Goal: Information Seeking & Learning: Learn about a topic

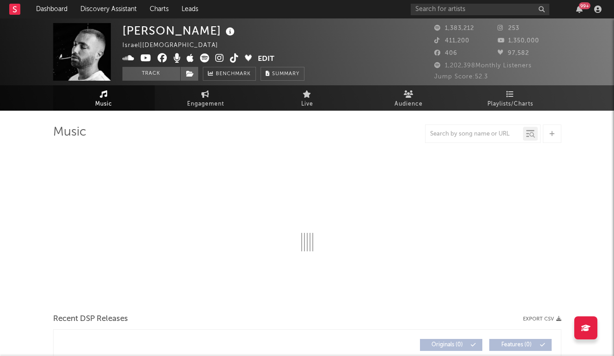
select select "6m"
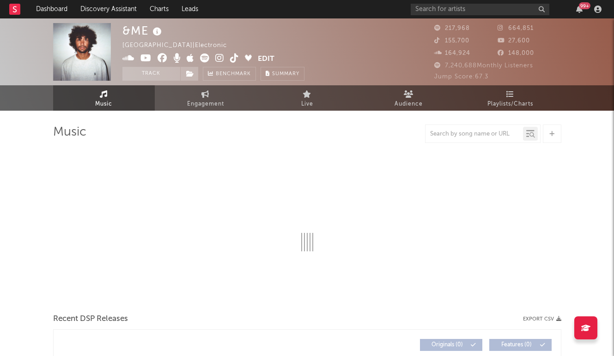
select select "6m"
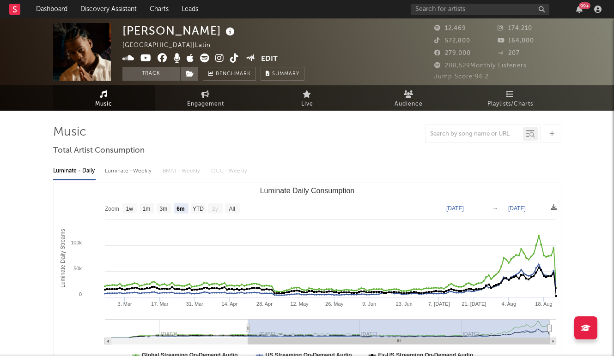
select select "6m"
drag, startPoint x: 224, startPoint y: 32, endPoint x: 125, endPoint y: 32, distance: 98.8
click at [125, 32] on div "Dalvin La Melodia" at bounding box center [179, 30] width 115 height 15
copy div "Dalvin La Melodia"
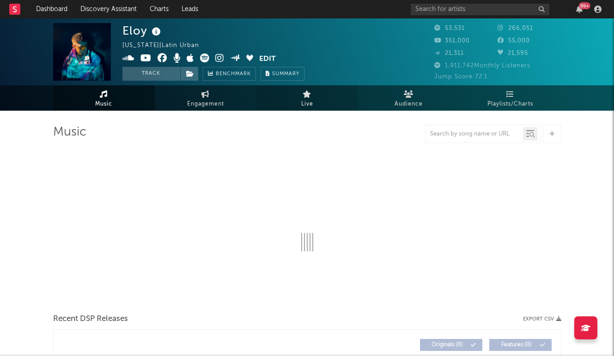
select select "6m"
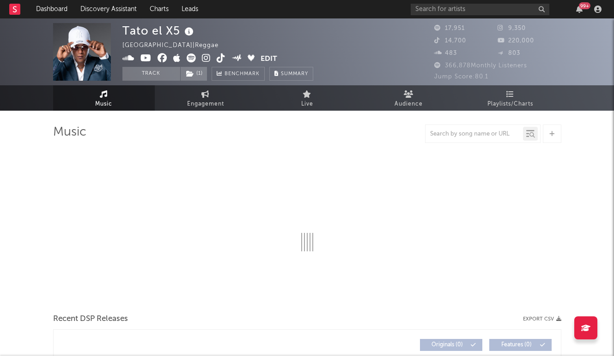
select select "6m"
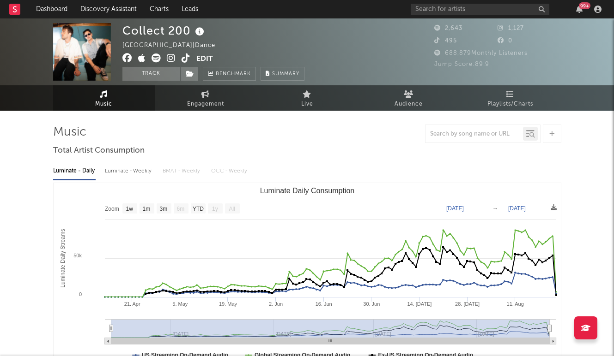
select select "1w"
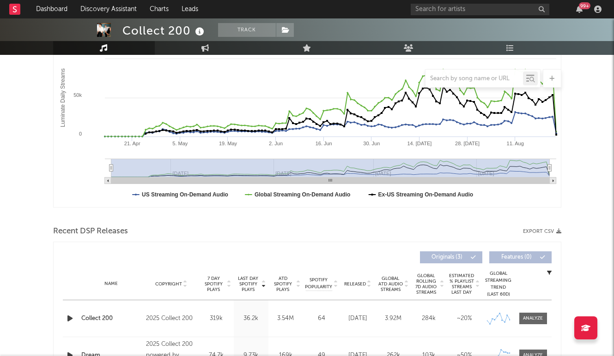
scroll to position [168, 0]
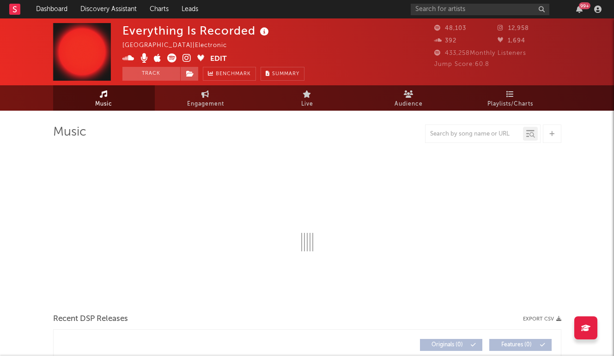
select select "6m"
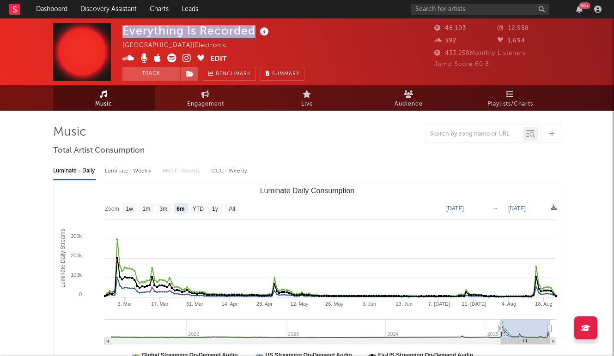
copy div "Everything Is Recorded"
drag, startPoint x: 255, startPoint y: 32, endPoint x: 124, endPoint y: 33, distance: 131.1
click at [124, 33] on div "Everything Is Recorded" at bounding box center [196, 30] width 149 height 15
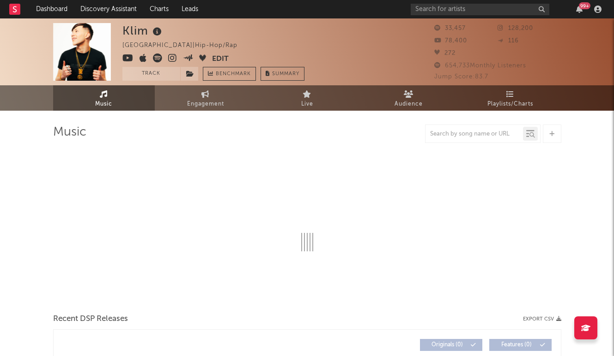
select select "6m"
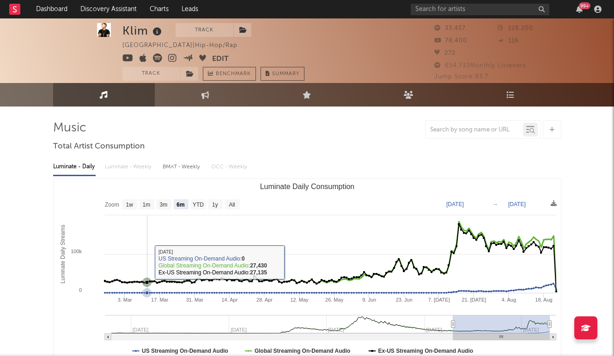
scroll to position [6, 0]
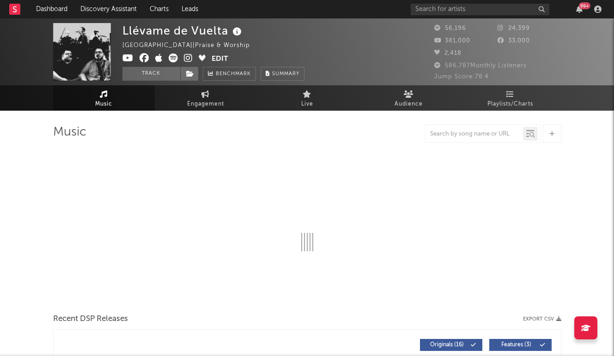
select select "6m"
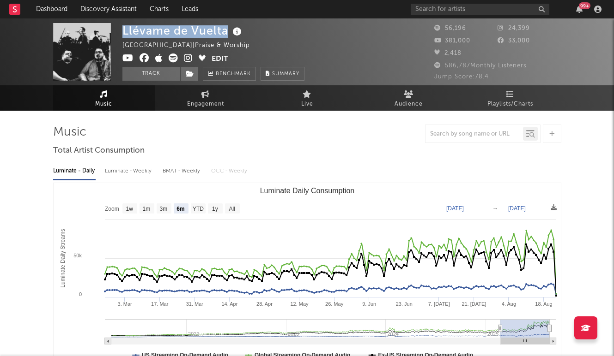
drag, startPoint x: 226, startPoint y: 31, endPoint x: 123, endPoint y: 33, distance: 103.0
click at [123, 33] on div "Llévame de Vuelta" at bounding box center [182, 30] width 121 height 15
copy div "Llévame de Vuelta"
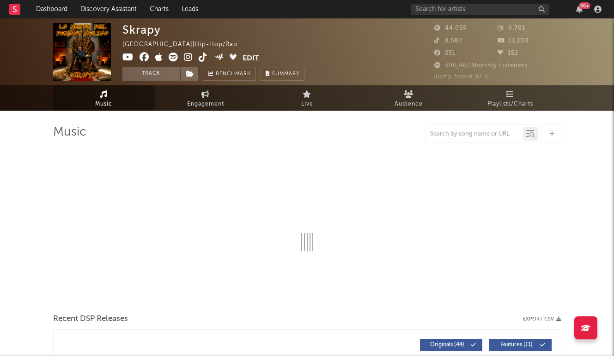
select select "6m"
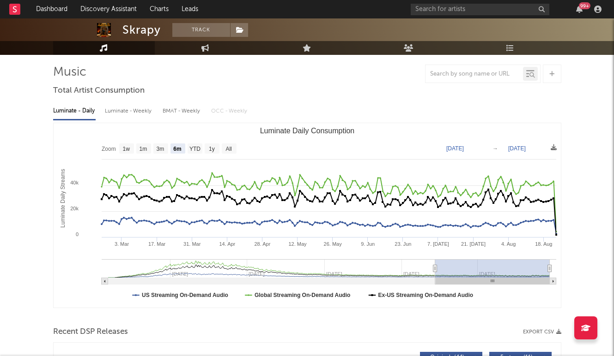
scroll to position [66, 0]
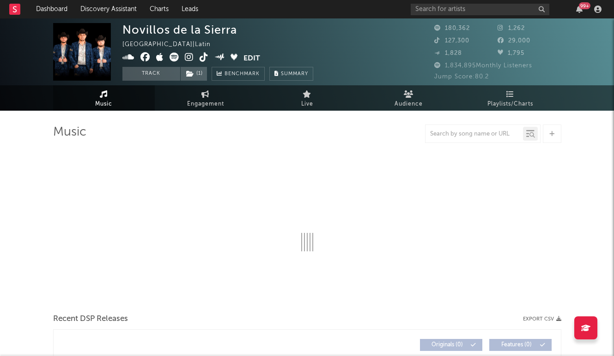
select select "6m"
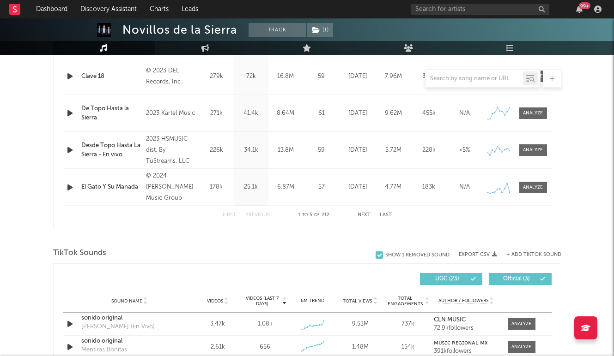
scroll to position [441, 0]
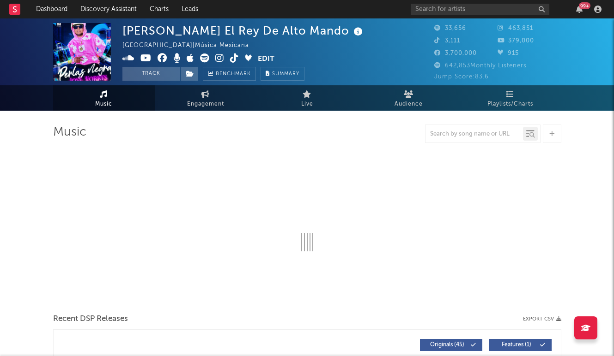
select select "6m"
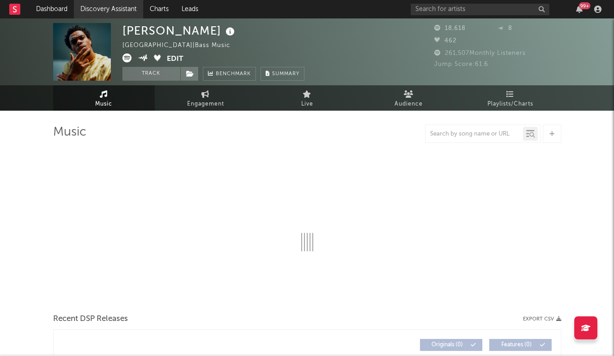
select select "6m"
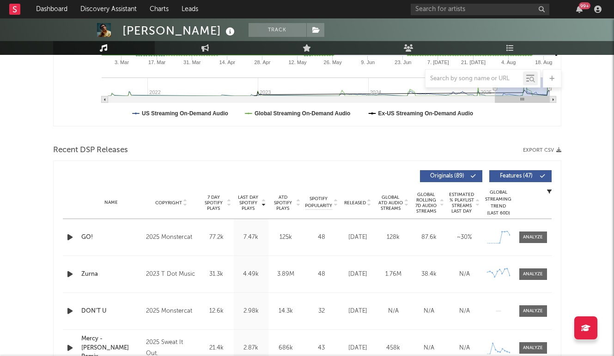
scroll to position [245, 0]
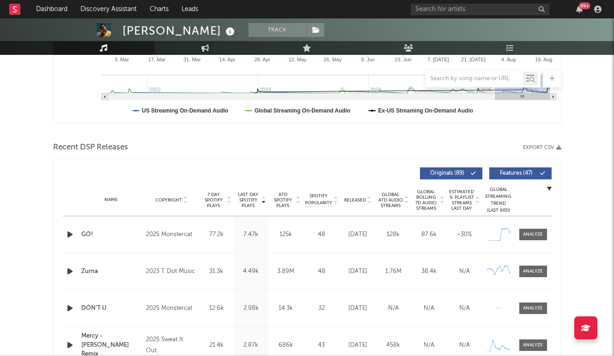
click at [67, 237] on icon "button" at bounding box center [70, 235] width 10 height 12
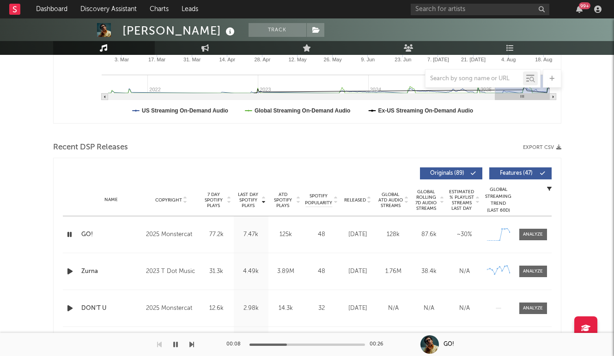
click at [72, 233] on icon "button" at bounding box center [69, 235] width 9 height 12
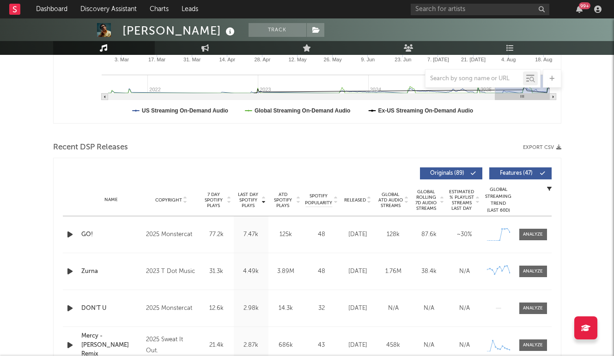
scroll to position [0, 0]
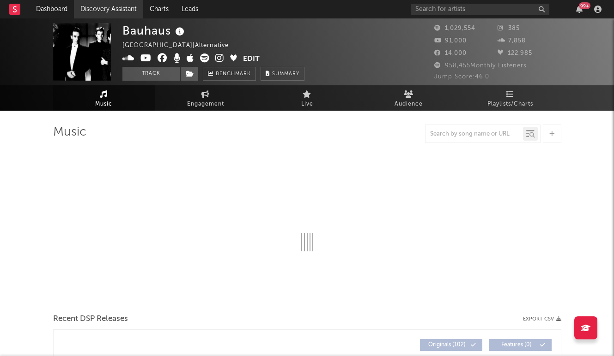
select select "6m"
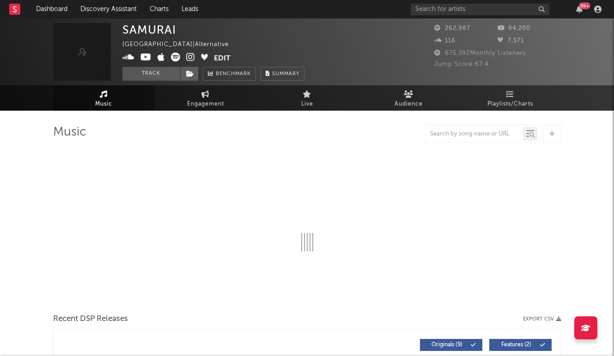
select select "6m"
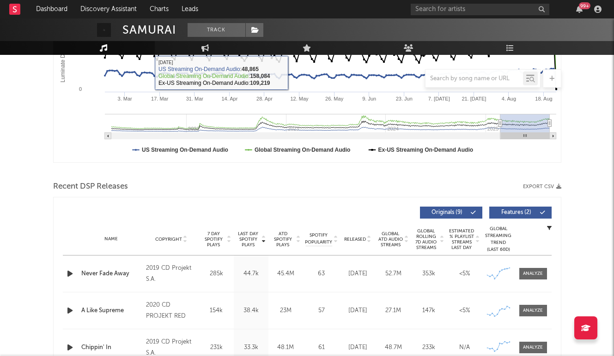
scroll to position [210, 0]
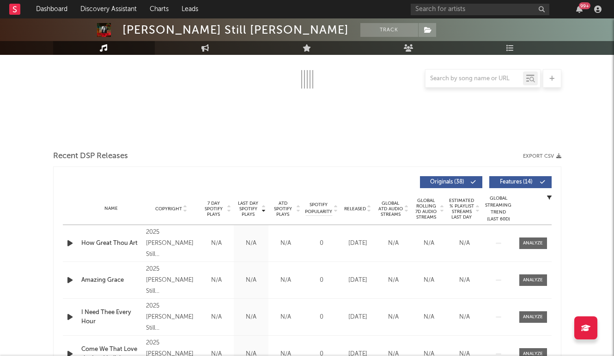
scroll to position [163, 0]
click at [67, 240] on icon "button" at bounding box center [70, 243] width 10 height 12
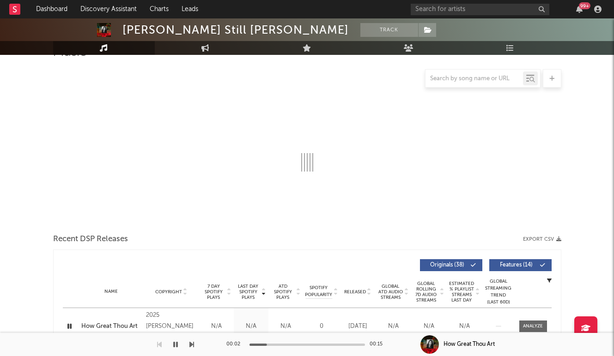
scroll to position [81, 0]
click at [67, 325] on icon "button" at bounding box center [69, 326] width 9 height 12
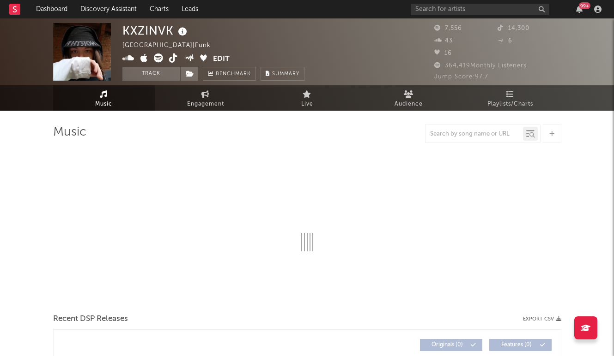
select select "6m"
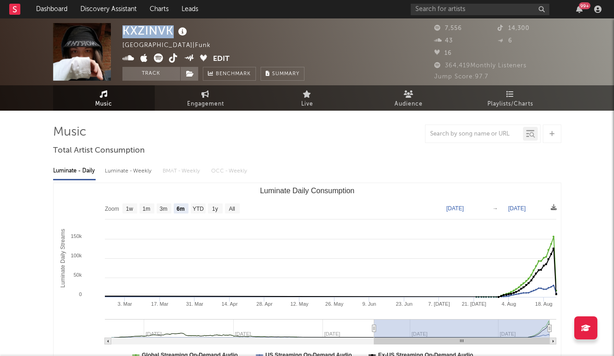
copy div "KXZINVK"
drag, startPoint x: 173, startPoint y: 29, endPoint x: 125, endPoint y: 30, distance: 48.5
click at [125, 30] on div "KXZINVK" at bounding box center [155, 30] width 67 height 15
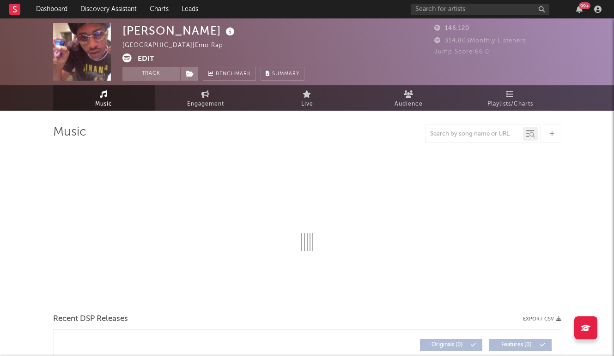
select select "6m"
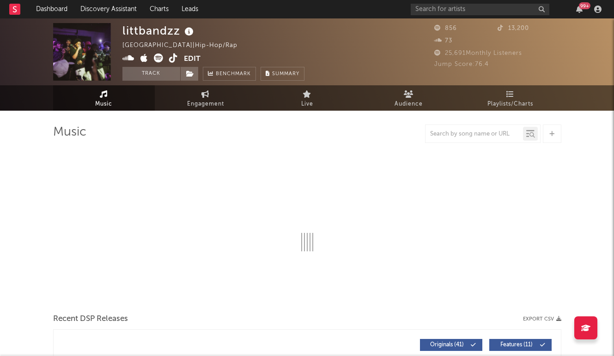
select select "1w"
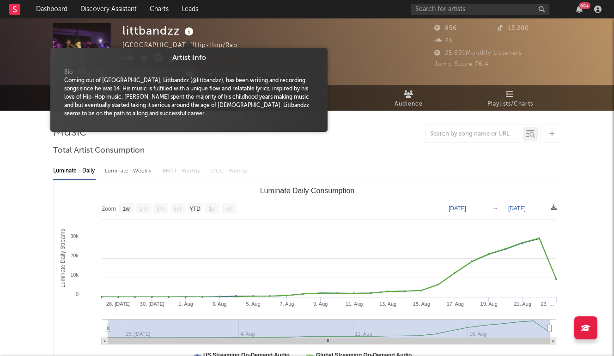
drag, startPoint x: 182, startPoint y: 33, endPoint x: 152, endPoint y: 33, distance: 29.6
click at [152, 33] on div "littbandzz" at bounding box center [158, 30] width 73 height 15
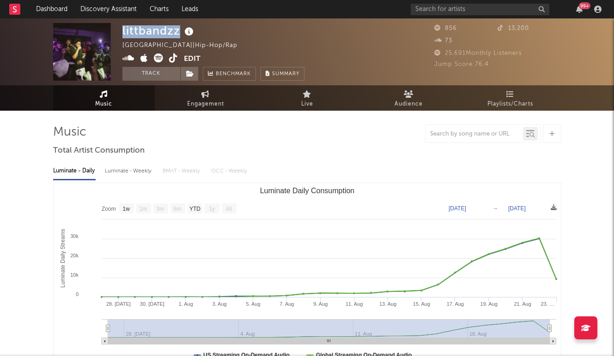
drag, startPoint x: 123, startPoint y: 30, endPoint x: 179, endPoint y: 30, distance: 55.4
click at [179, 30] on div "littbandzz" at bounding box center [158, 30] width 73 height 15
copy div "littbandzz"
